Goal: Information Seeking & Learning: Find contact information

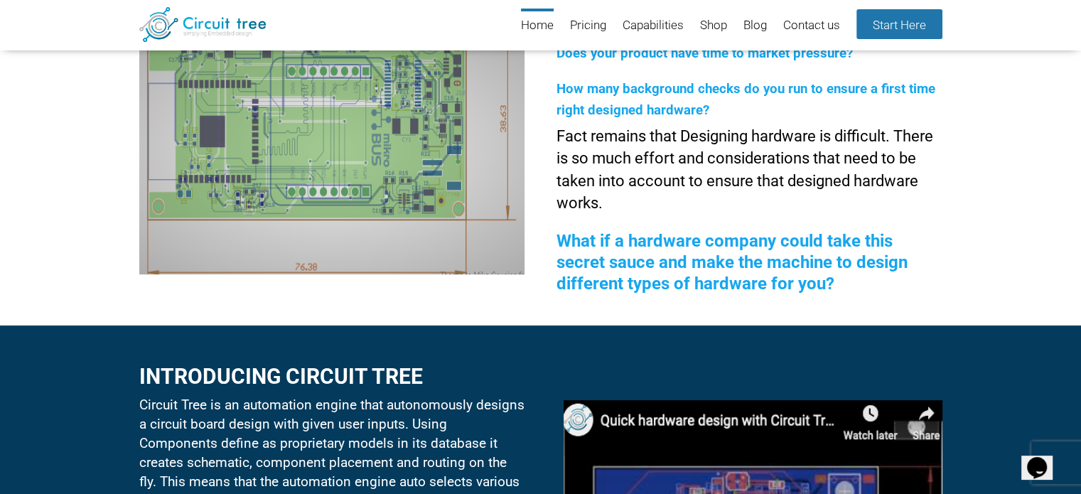
scroll to position [195, 0]
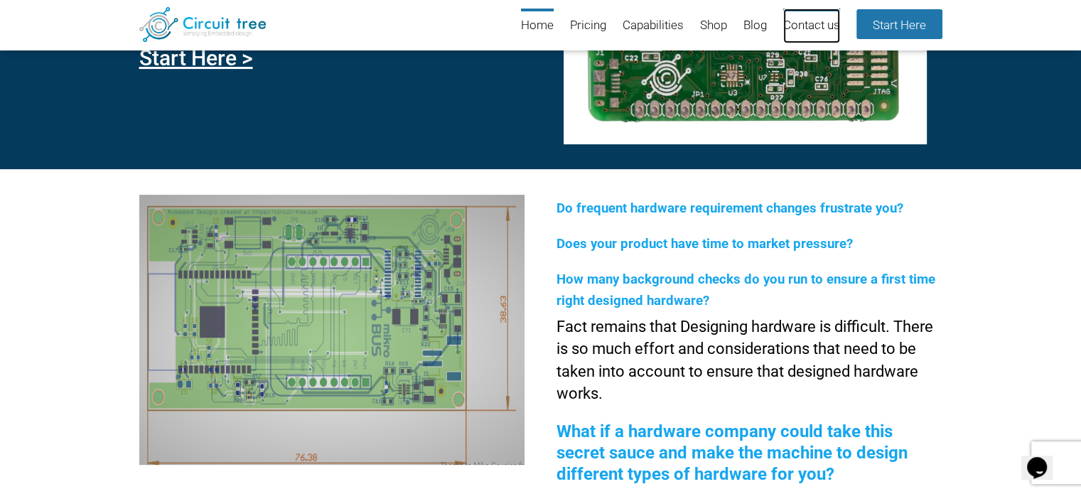
click at [813, 29] on link "Contact us" at bounding box center [811, 26] width 57 height 35
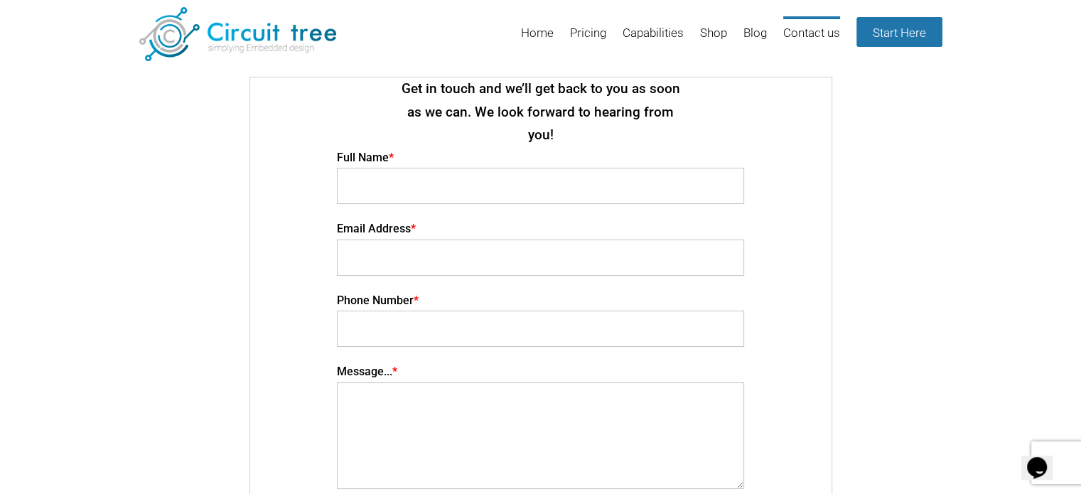
click at [515, 33] on li "Home" at bounding box center [530, 39] width 47 height 46
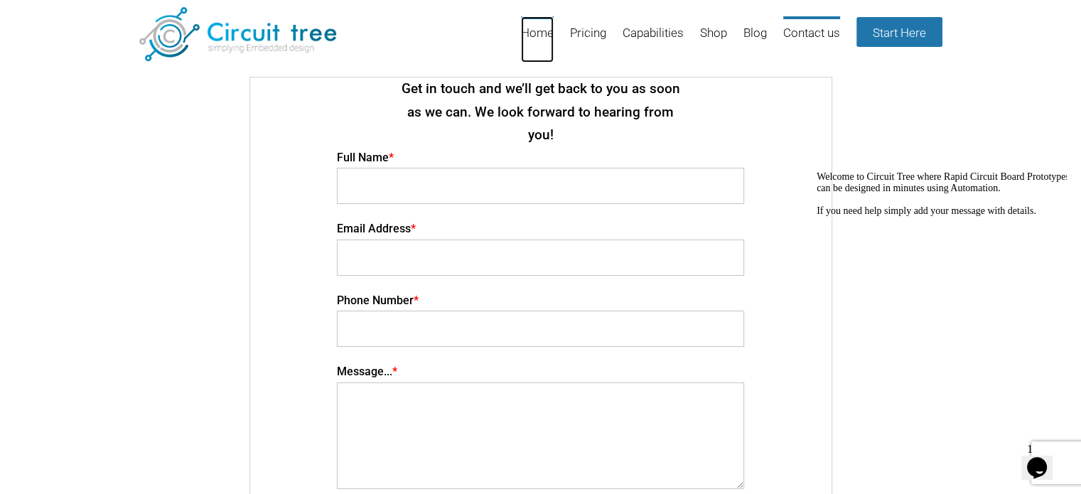
click at [533, 34] on link "Home" at bounding box center [537, 39] width 33 height 46
click at [592, 33] on link "Pricing" at bounding box center [588, 39] width 36 height 46
